Goal: Task Accomplishment & Management: Manage account settings

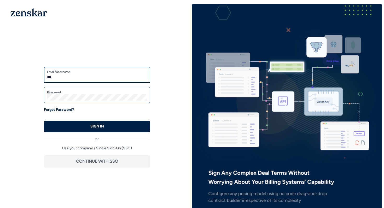
type input "**********"
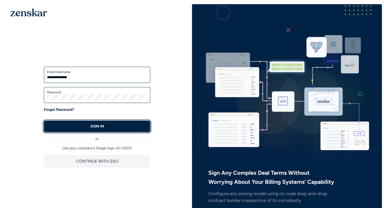
click at [80, 125] on button "SIGN IN" at bounding box center [97, 126] width 106 height 11
